Goal: Information Seeking & Learning: Find specific page/section

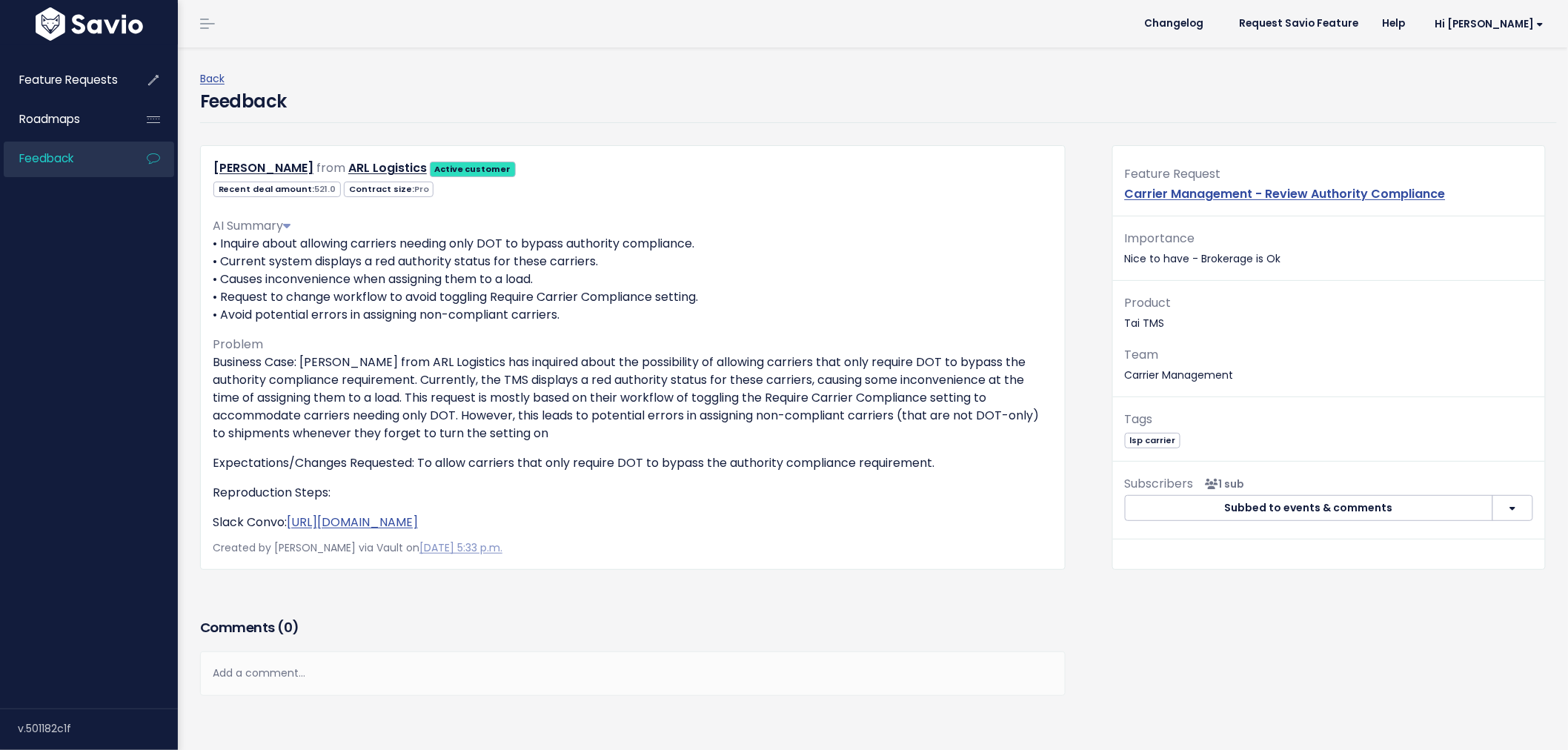
click at [73, 159] on span "Feedback" at bounding box center [46, 158] width 54 height 16
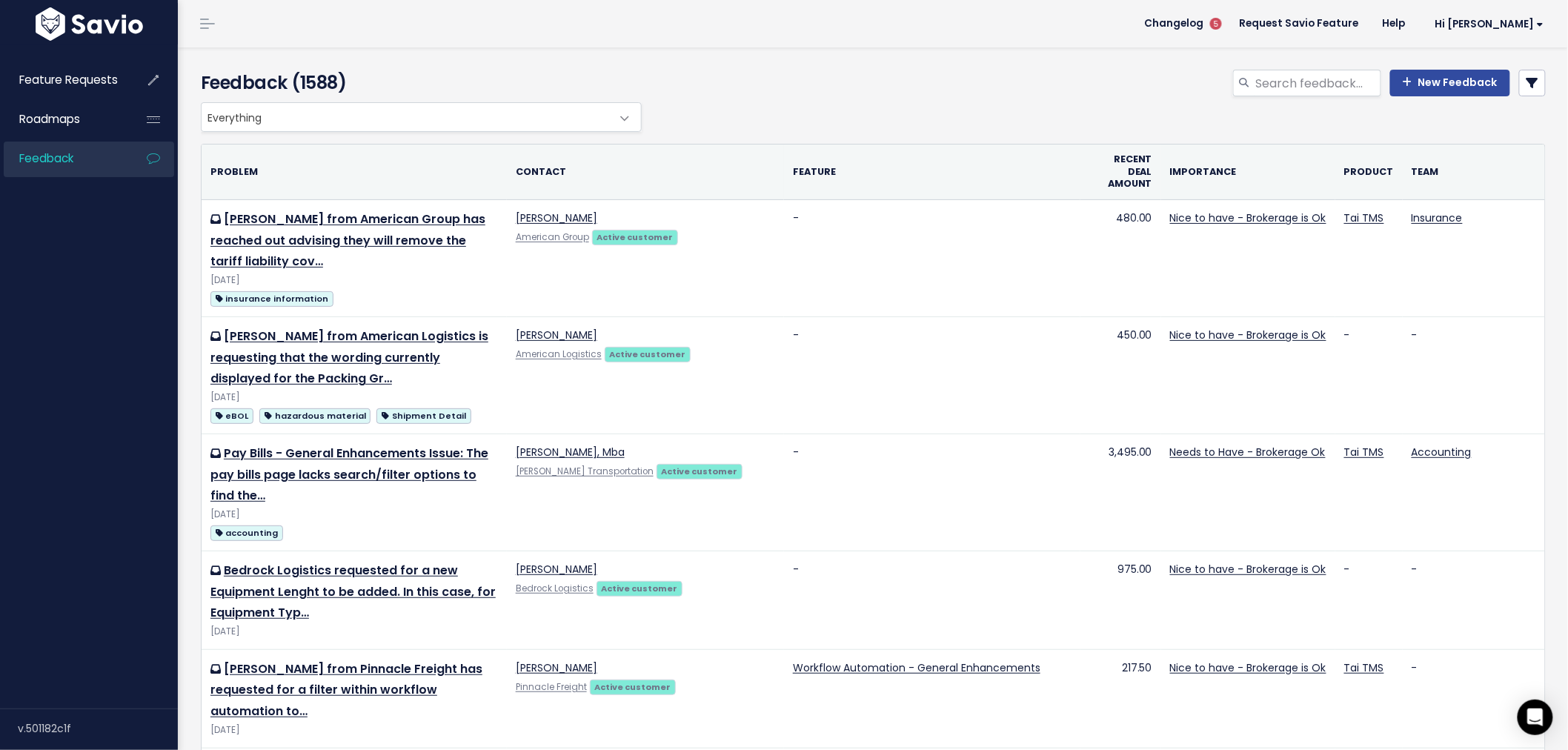
drag, startPoint x: 785, startPoint y: 168, endPoint x: 833, endPoint y: 159, distance: 48.8
click at [833, 159] on th "Feature" at bounding box center [932, 171] width 296 height 55
click at [1278, 87] on input "search" at bounding box center [1317, 83] width 126 height 27
type input "pay bills"
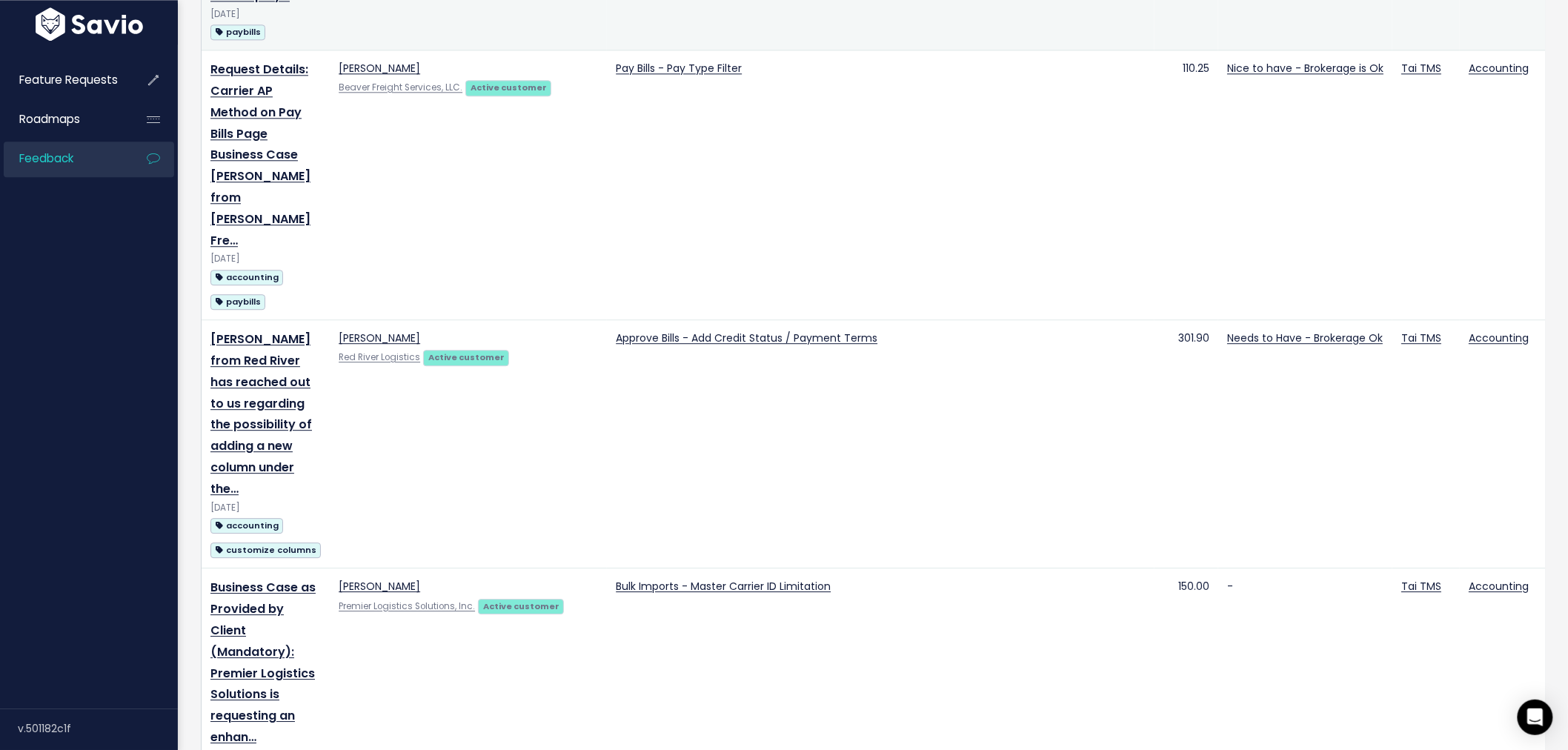
scroll to position [1232, 0]
